Goal: Task Accomplishment & Management: Manage account settings

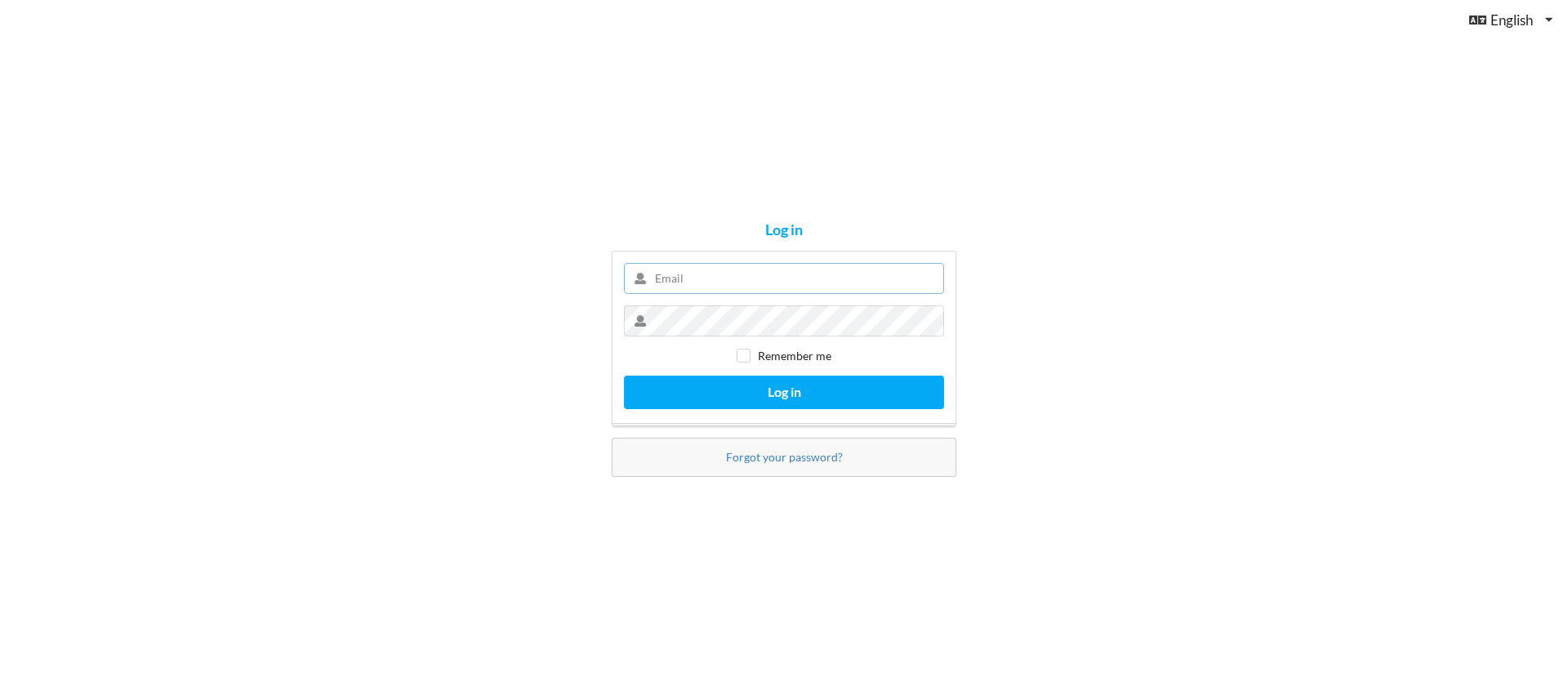
click at [663, 285] on input "email" at bounding box center [784, 279] width 320 height 31
paste input "[EMAIL_ADDRESS][DOMAIN_NAME]"
drag, startPoint x: 674, startPoint y: 275, endPoint x: 635, endPoint y: 278, distance: 39.1
click at [635, 278] on input "[EMAIL_ADDRESS][DOMAIN_NAME]" at bounding box center [784, 279] width 320 height 31
type input "[EMAIL_ADDRESS][DOMAIN_NAME]"
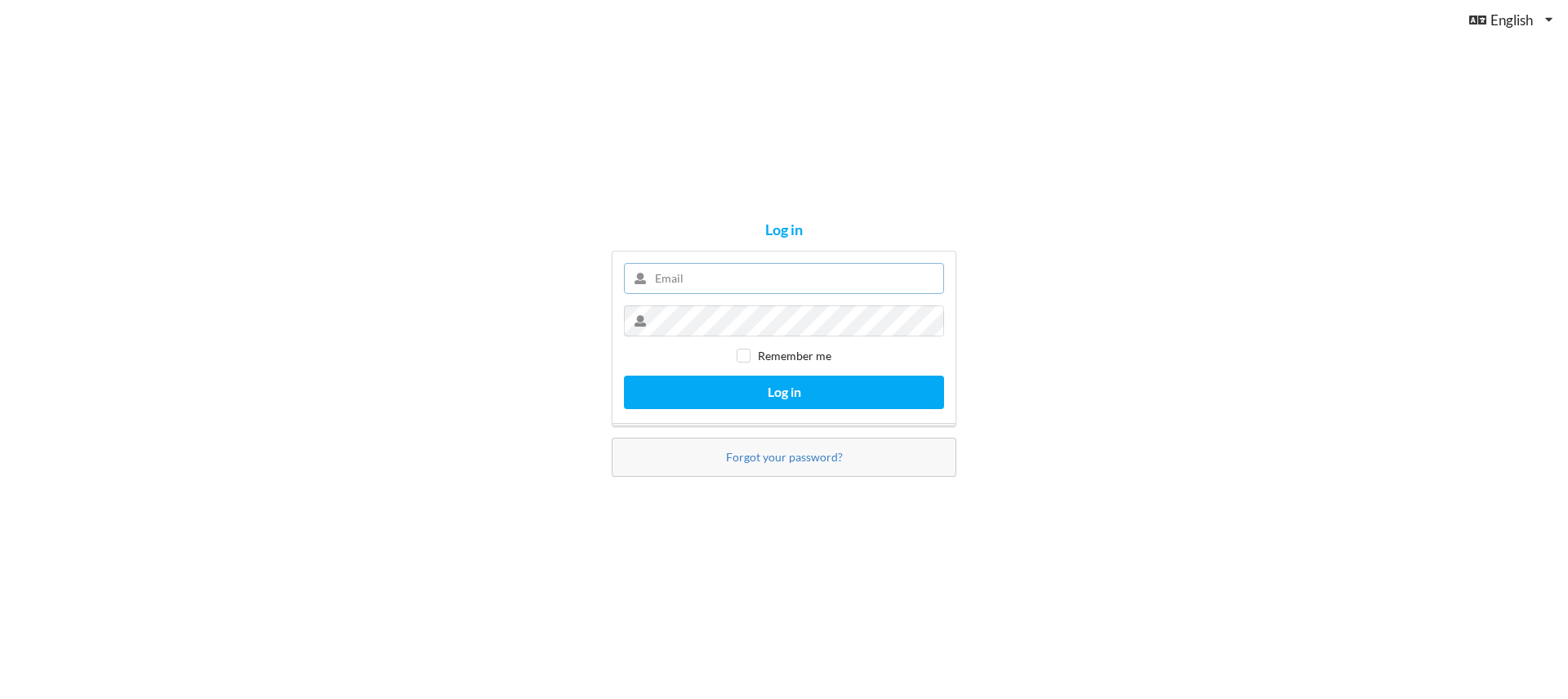
click at [708, 264] on input "email" at bounding box center [784, 279] width 320 height 31
paste input "[EMAIL_ADDRESS][DOMAIN_NAME]"
type input "[EMAIL_ADDRESS][DOMAIN_NAME]"
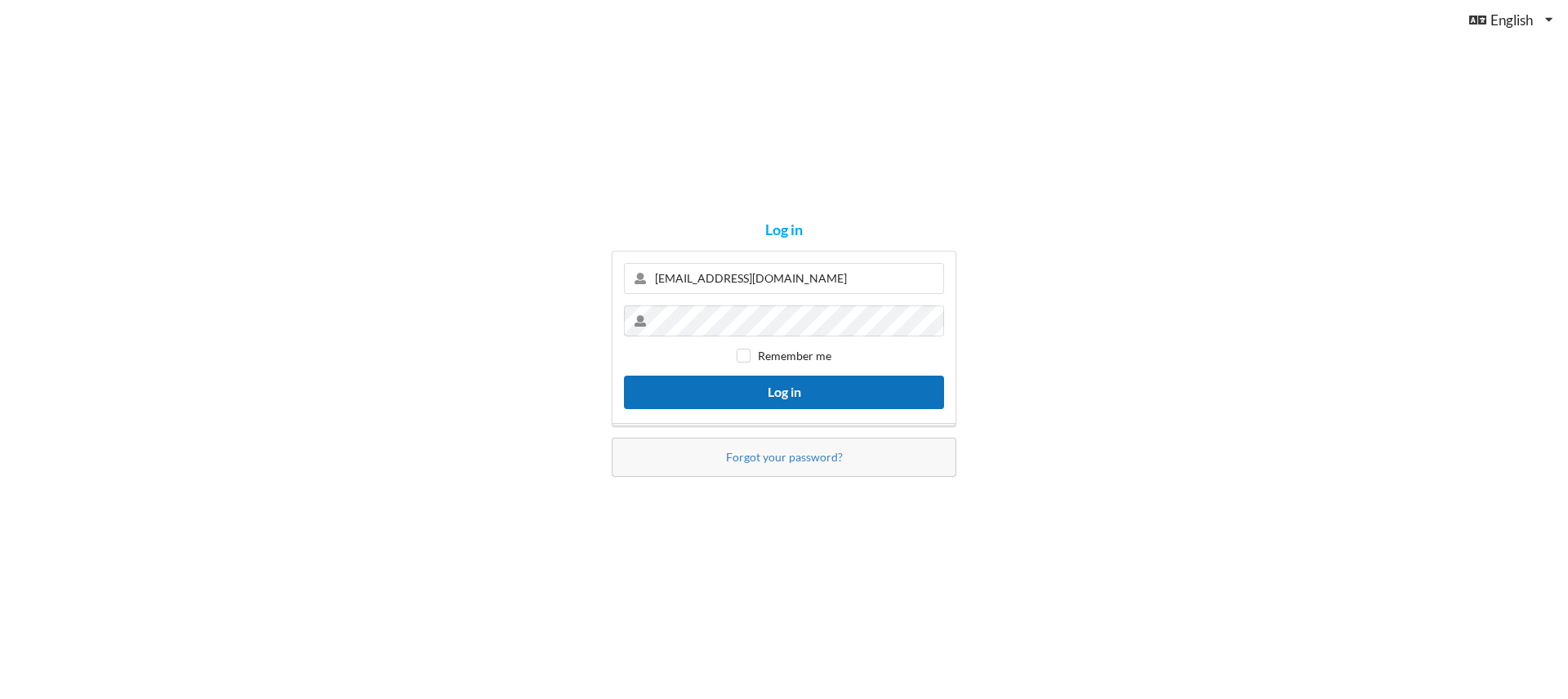
click at [758, 387] on button "Log in" at bounding box center [784, 392] width 320 height 33
